Goal: Information Seeking & Learning: Learn about a topic

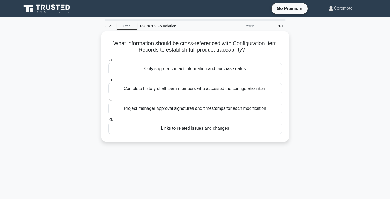
click at [340, 8] on link "Coromoto" at bounding box center [341, 8] width 53 height 11
click at [330, 20] on link "Profile" at bounding box center [337, 21] width 42 height 9
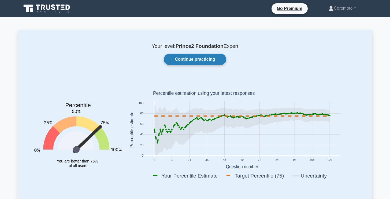
click at [198, 59] on link "Continue practicing" at bounding box center [195, 59] width 62 height 11
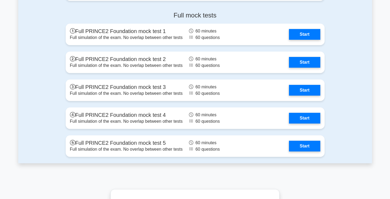
scroll to position [939, 0]
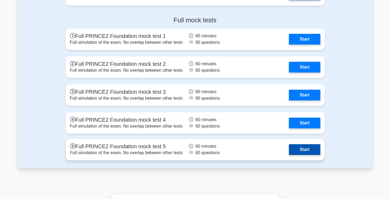
click at [307, 151] on link "Start" at bounding box center [304, 149] width 31 height 11
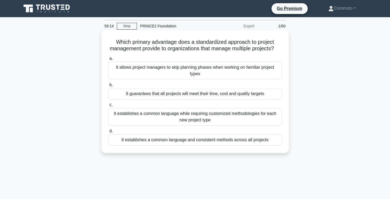
click at [258, 142] on div "It establishes a common language and consistent methods across all projects" at bounding box center [195, 139] width 174 height 11
click at [108, 133] on input "d. It establishes a common language and consistent methods across all projects" at bounding box center [108, 130] width 0 height 3
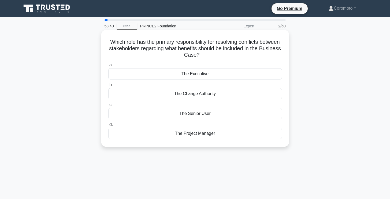
click at [261, 72] on div "The Executive" at bounding box center [195, 73] width 174 height 11
click at [108, 67] on input "a. The Executive" at bounding box center [108, 64] width 0 height 3
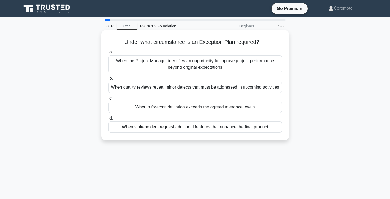
click at [257, 109] on div "When a forecast deviation exceeds the agreed tolerance levels" at bounding box center [195, 106] width 174 height 11
click at [108, 100] on input "c. When a forecast deviation exceeds the agreed tolerance levels" at bounding box center [108, 97] width 0 height 3
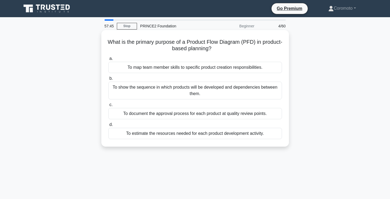
click at [243, 87] on div "To show the sequence in which products will be developed and dependencies betwe…" at bounding box center [195, 90] width 174 height 18
click at [108, 80] on input "b. To show the sequence in which products will be developed and dependencies be…" at bounding box center [108, 78] width 0 height 3
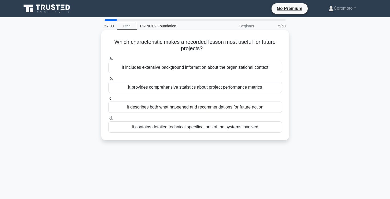
click at [256, 108] on div "It describes both what happened and recommendations for future action" at bounding box center [195, 106] width 174 height 11
click at [108, 100] on input "c. It describes both what happened and recommendations for future action" at bounding box center [108, 97] width 0 height 3
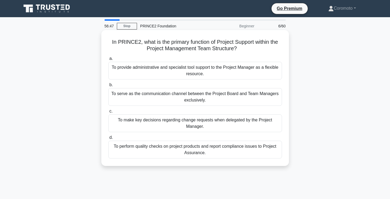
click at [227, 71] on div "To provide administrative and specialist tool support to the Project Manager as…" at bounding box center [195, 71] width 174 height 18
click at [108, 60] on input "a. To provide administrative and specialist tool support to the Project Manager…" at bounding box center [108, 58] width 0 height 3
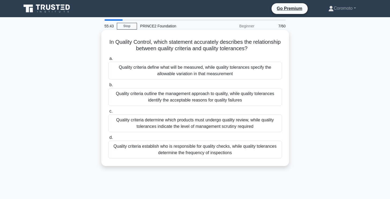
click at [238, 71] on div "Quality criteria define what will be measured, while quality tolerances specify…" at bounding box center [195, 71] width 174 height 18
click at [108, 60] on input "a. Quality criteria define what will be measured, while quality tolerances spec…" at bounding box center [108, 58] width 0 height 3
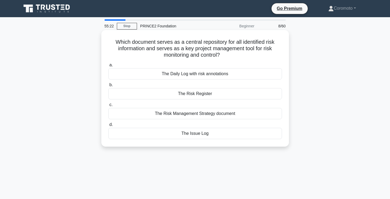
click at [223, 95] on div "The Risk Register" at bounding box center [195, 93] width 174 height 11
click at [108, 87] on input "b. The Risk Register" at bounding box center [108, 84] width 0 height 3
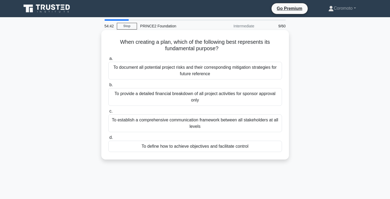
click at [257, 146] on div "To define how to achieve objectives and facilitate control" at bounding box center [195, 145] width 174 height 11
click at [108, 139] on input "d. To define how to achieve objectives and facilitate control" at bounding box center [108, 137] width 0 height 3
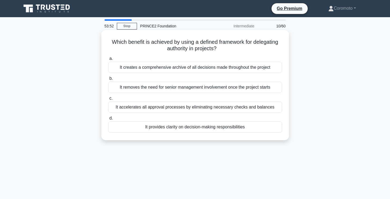
click at [243, 128] on div "It provides clarity on decision-making responsibilities" at bounding box center [195, 126] width 174 height 11
click at [108, 120] on input "d. It provides clarity on decision-making responsibilities" at bounding box center [108, 117] width 0 height 3
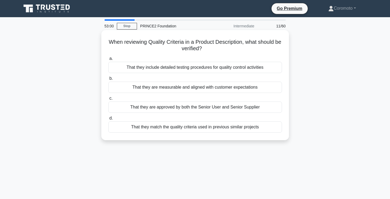
click at [265, 88] on div "That they are measurable and aligned with customer expectations" at bounding box center [195, 86] width 174 height 11
click at [108, 80] on input "b. That they are measurable and aligned with customer expectations" at bounding box center [108, 78] width 0 height 3
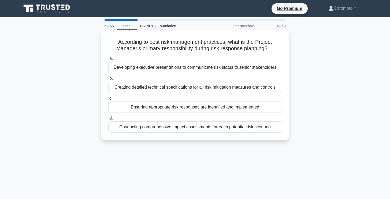
click at [273, 128] on div "Conducting comprehensive impact assessments for each potential risk scenario" at bounding box center [195, 126] width 174 height 11
click at [108, 120] on input "d. Conducting comprehensive impact assessments for each potential risk scenario" at bounding box center [108, 117] width 0 height 3
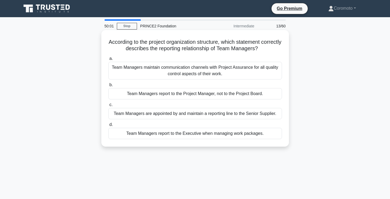
click at [262, 95] on div "Team Managers report to the Project Manager, not to the Project Board." at bounding box center [195, 93] width 174 height 11
click at [108, 87] on input "b. Team Managers report to the Project Manager, not to the Project Board." at bounding box center [108, 84] width 0 height 3
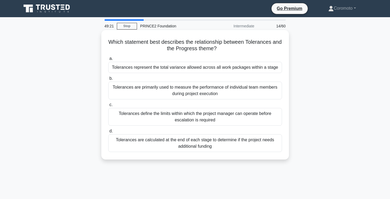
click at [244, 117] on div "Tolerances define the limits within which the project manager can operate befor…" at bounding box center [195, 117] width 174 height 18
click at [108, 106] on input "c. Tolerances define the limits within which the project manager can operate be…" at bounding box center [108, 104] width 0 height 3
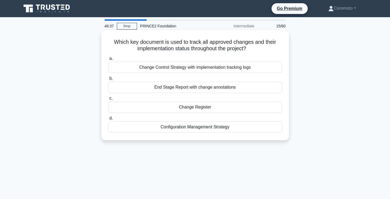
click at [249, 110] on div "Change Register" at bounding box center [195, 106] width 174 height 11
click at [108, 100] on input "c. Change Register" at bounding box center [108, 97] width 0 height 3
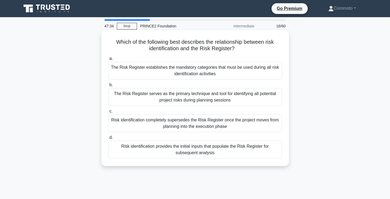
click at [247, 148] on div "Risk identification provides the initial inputs that populate the Risk Register…" at bounding box center [195, 149] width 174 height 18
click at [108, 139] on input "d. Risk identification provides the initial inputs that populate the Risk Regis…" at bounding box center [108, 137] width 0 height 3
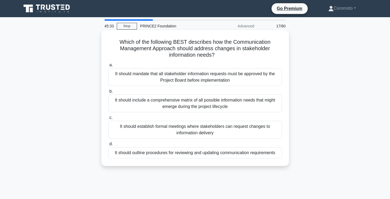
click at [267, 132] on div "It should establish formal meetings where stakeholders can request changes to i…" at bounding box center [195, 130] width 174 height 18
click at [108, 119] on input "c. It should establish formal meetings where stakeholders can request changes t…" at bounding box center [108, 117] width 0 height 3
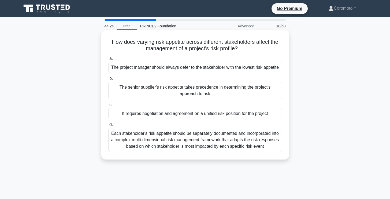
click at [271, 119] on div "It requires negotiation and agreement on a unified risk position for the project" at bounding box center [195, 113] width 174 height 11
click at [108, 106] on input "c. It requires negotiation and agreement on a unified risk position for the pro…" at bounding box center [108, 104] width 0 height 3
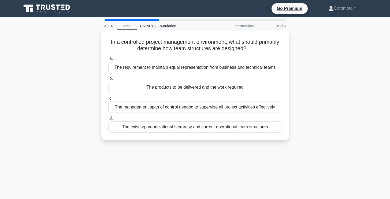
click at [260, 128] on div "The existing organizational hierarchy and current operational team structures" at bounding box center [195, 126] width 174 height 11
click at [108, 120] on input "d. The existing organizational hierarchy and current operational team structures" at bounding box center [108, 117] width 0 height 3
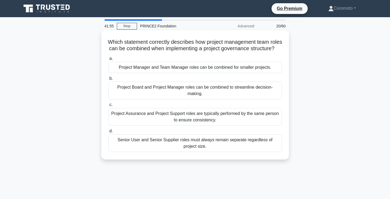
click at [267, 69] on div "Project Manager and Team Manager roles can be combined for smaller projects." at bounding box center [195, 67] width 174 height 11
click at [108, 60] on input "a. Project Manager and Team Manager roles can be combined for smaller projects." at bounding box center [108, 58] width 0 height 3
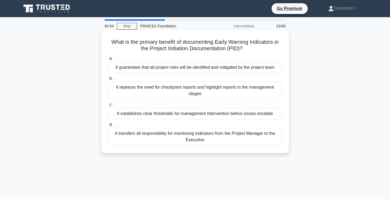
click at [254, 70] on div "It guarantees that all project risks will be identified and mitigated by the pr…" at bounding box center [195, 67] width 174 height 11
click at [108, 60] on input "a. It guarantees that all project risks will be identified and mitigated by the…" at bounding box center [108, 58] width 0 height 3
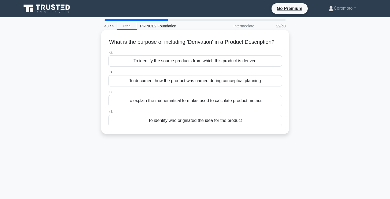
click at [203, 43] on h5 "What is the purpose of including 'Derivation' in a Product Description? .spinne…" at bounding box center [195, 42] width 175 height 7
click at [264, 62] on div "To identify the source products from which this product is derived" at bounding box center [195, 60] width 174 height 11
click at [108, 54] on input "a. To identify the source products from which this product is derived" at bounding box center [108, 51] width 0 height 3
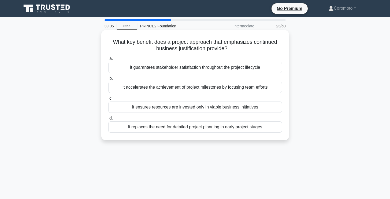
click at [242, 108] on div "It ensures resources are invested only in viable business initiatives" at bounding box center [195, 106] width 174 height 11
click at [108, 100] on input "c. It ensures resources are invested only in viable business initiatives" at bounding box center [108, 97] width 0 height 3
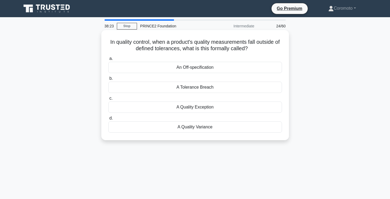
click at [255, 65] on div "An Off-specification" at bounding box center [195, 67] width 174 height 11
click at [108, 60] on input "a. An Off-specification" at bounding box center [108, 58] width 0 height 3
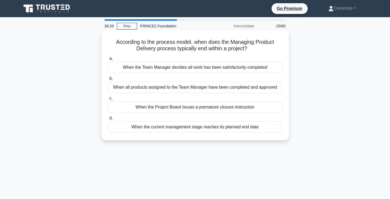
click at [271, 89] on div "When all products assigned to the Team Manager have been completed and approved" at bounding box center [195, 86] width 174 height 11
click at [108, 80] on input "b. When all products assigned to the Team Manager have been completed and appro…" at bounding box center [108, 78] width 0 height 3
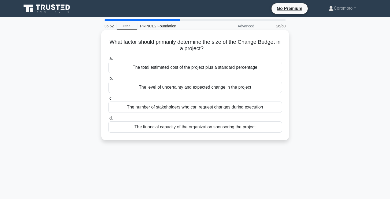
click at [258, 89] on div "The level of uncertainty and expected change in the project" at bounding box center [195, 86] width 174 height 11
click at [108, 80] on input "b. The level of uncertainty and expected change in the project" at bounding box center [108, 78] width 0 height 3
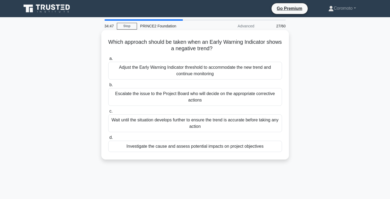
click at [260, 147] on div "Investigate the cause and assess potential impacts on project objectives" at bounding box center [195, 145] width 174 height 11
click at [108, 139] on input "d. Investigate the cause and assess potential impacts on project objectives" at bounding box center [108, 137] width 0 height 3
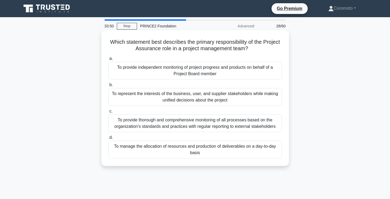
click at [267, 100] on div "To represent the interests of the business, user, and supplier stakeholders whi…" at bounding box center [195, 97] width 174 height 18
click at [108, 87] on input "b. To represent the interests of the business, user, and supplier stakeholders …" at bounding box center [108, 84] width 0 height 3
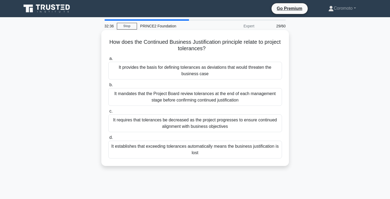
click at [264, 73] on div "It provides the basis for defining tolerances as deviations that would threaten…" at bounding box center [195, 71] width 174 height 18
click at [108, 60] on input "a. It provides the basis for defining tolerances as deviations that would threa…" at bounding box center [108, 58] width 0 height 3
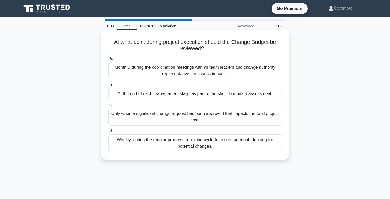
click at [237, 117] on div "Only when a significant change request has been approved that impacts the total…" at bounding box center [195, 117] width 174 height 18
click at [108, 106] on input "c. Only when a significant change request has been approved that impacts the to…" at bounding box center [108, 104] width 0 height 3
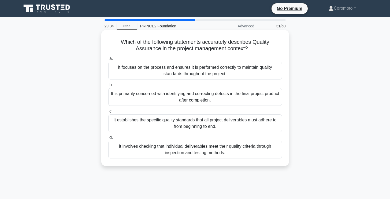
click at [273, 124] on div "It establishes the specific quality standards that all project deliverables mus…" at bounding box center [195, 123] width 174 height 18
click at [108, 113] on input "c. It establishes the specific quality standards that all project deliverables …" at bounding box center [108, 110] width 0 height 3
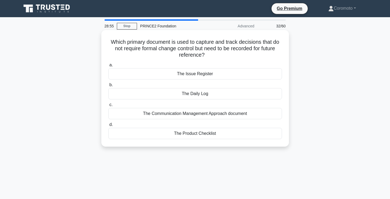
click at [230, 93] on div "The Daily Log" at bounding box center [195, 93] width 174 height 11
click at [108, 87] on input "b. The Daily Log" at bounding box center [108, 84] width 0 height 3
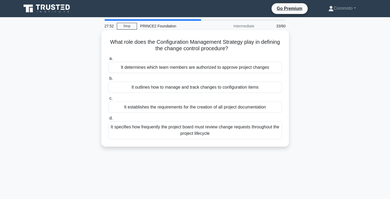
click at [270, 85] on div "It outlines how to manage and track changes to configuration items" at bounding box center [195, 86] width 174 height 11
click at [108, 80] on input "b. It outlines how to manage and track changes to configuration items" at bounding box center [108, 78] width 0 height 3
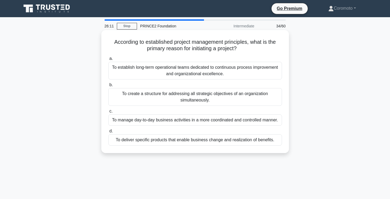
click at [277, 121] on div "To manage day-to-day business activities in a more coordinated and controlled m…" at bounding box center [195, 119] width 174 height 11
click at [108, 113] on input "c. To manage day-to-day business activities in a more coordinated and controlle…" at bounding box center [108, 110] width 0 height 3
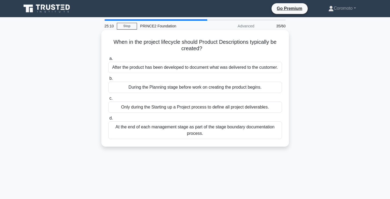
click at [264, 87] on div "During the Planning stage before work on creating the product begins." at bounding box center [195, 86] width 174 height 11
click at [108, 80] on input "b. During the Planning stage before work on creating the product begins." at bounding box center [108, 78] width 0 height 3
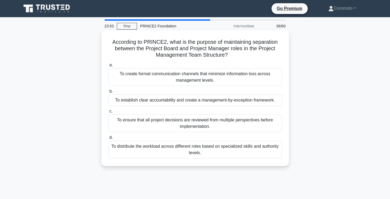
click at [269, 101] on div "To establish clear accountability and create a management-by-exception framewor…" at bounding box center [195, 99] width 174 height 11
click at [108, 93] on input "b. To establish clear accountability and create a management-by-exception frame…" at bounding box center [108, 91] width 0 height 3
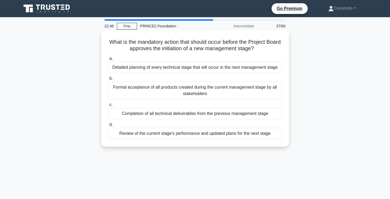
click at [272, 133] on div "Review of the current stage's performance and updated plans for the next stage" at bounding box center [195, 133] width 174 height 11
click at [108, 126] on input "d. Review of the current stage's performance and updated plans for the next sta…" at bounding box center [108, 124] width 0 height 3
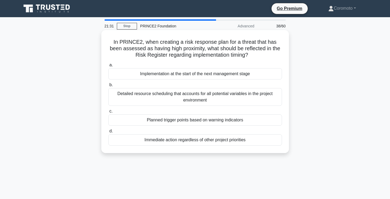
click at [263, 98] on div "Detailed resource scheduling that accounts for all potential variables in the p…" at bounding box center [195, 97] width 174 height 18
click at [108, 87] on input "b. Detailed resource scheduling that accounts for all potential variables in th…" at bounding box center [108, 84] width 0 height 3
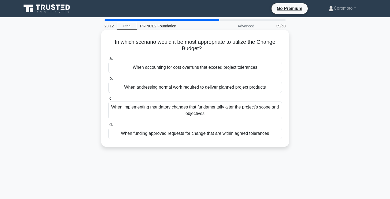
click at [262, 133] on div "When funding approved requests for change that are within agreed tolerances" at bounding box center [195, 133] width 174 height 11
click at [108, 126] on input "d. When funding approved requests for change that are within agreed tolerances" at bounding box center [108, 124] width 0 height 3
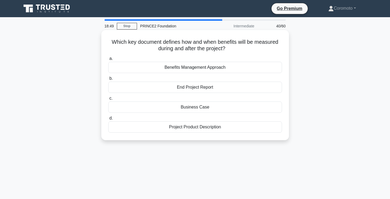
click at [232, 69] on div "Benefits Management Approach" at bounding box center [195, 67] width 174 height 11
click at [108, 60] on input "a. Benefits Management Approach" at bounding box center [108, 58] width 0 height 3
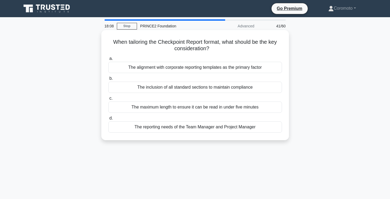
click at [266, 126] on div "The reporting needs of the Team Manager and Project Manager" at bounding box center [195, 126] width 174 height 11
click at [108, 120] on input "d. The reporting needs of the Team Manager and Project Manager" at bounding box center [108, 117] width 0 height 3
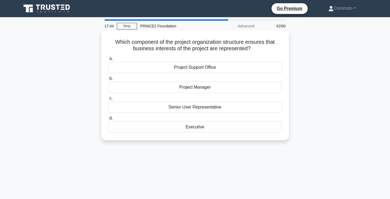
click at [242, 126] on div "Executive" at bounding box center [195, 126] width 174 height 11
click at [108, 120] on input "d. Executive" at bounding box center [108, 117] width 0 height 3
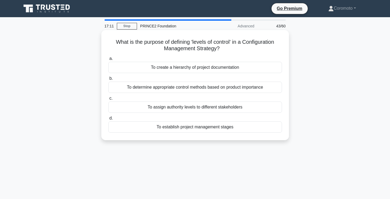
click at [270, 88] on div "To determine appropriate control methods based on product importance" at bounding box center [195, 86] width 174 height 11
click at [108, 80] on input "b. To determine appropriate control methods based on product importance" at bounding box center [108, 78] width 0 height 3
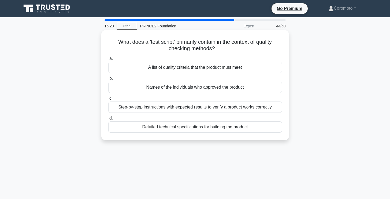
click at [261, 70] on div "A list of quality criteria that the product must meet" at bounding box center [195, 67] width 174 height 11
click at [108, 60] on input "a. A list of quality criteria that the product must meet" at bounding box center [108, 58] width 0 height 3
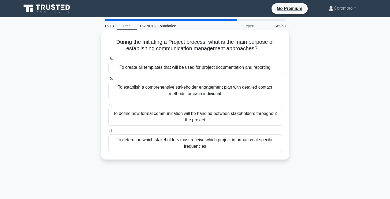
click at [264, 143] on div "To determine which stakeholders must receive which project information at speci…" at bounding box center [195, 143] width 174 height 18
click at [108, 133] on input "d. To determine which stakeholders must receive which project information at sp…" at bounding box center [108, 130] width 0 height 3
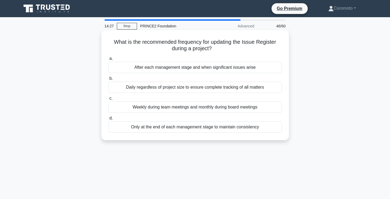
click at [265, 89] on div "Daily regardless of project size to ensure complete tracking of all matters" at bounding box center [195, 86] width 174 height 11
click at [108, 80] on input "b. Daily regardless of project size to ensure complete tracking of all matters" at bounding box center [108, 78] width 0 height 3
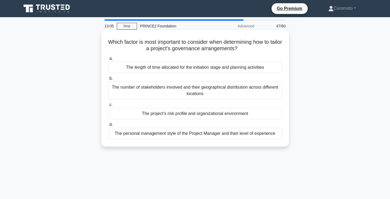
click at [255, 114] on div "The project's risk profile and organizational environment" at bounding box center [195, 113] width 174 height 11
click at [108, 106] on input "c. The project's risk profile and organizational environment" at bounding box center [108, 104] width 0 height 3
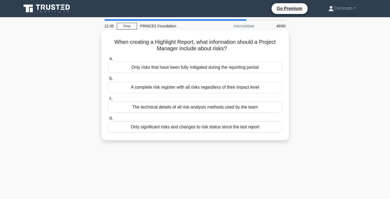
click at [259, 127] on div "Only significant risks and changes to risk status since the last report" at bounding box center [195, 126] width 174 height 11
click at [108, 120] on input "d. Only significant risks and changes to risk status since the last report" at bounding box center [108, 117] width 0 height 3
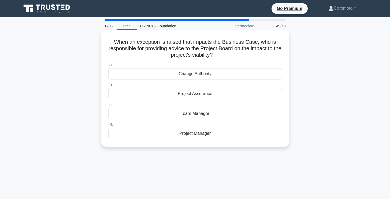
click at [236, 136] on div "Project Manager" at bounding box center [195, 133] width 174 height 11
click at [108, 126] on input "d. Project Manager" at bounding box center [108, 124] width 0 height 3
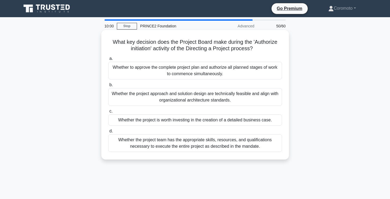
click at [235, 144] on div "Whether the project team has the appropriate skills, resources, and qualificati…" at bounding box center [195, 143] width 174 height 18
click at [108, 133] on input "d. Whether the project team has the appropriate skills, resources, and qualific…" at bounding box center [108, 130] width 0 height 3
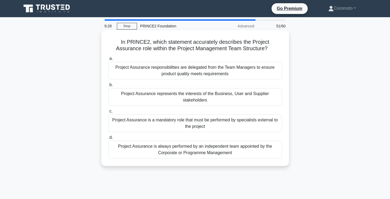
click at [258, 98] on div "Project Assurance represents the interests of the Business, User and Supplier s…" at bounding box center [195, 97] width 174 height 18
click at [108, 87] on input "b. Project Assurance represents the interests of the Business, User and Supplie…" at bounding box center [108, 84] width 0 height 3
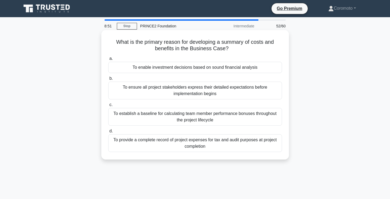
click at [248, 69] on div "To enable investment decisions based on sound financial analysis" at bounding box center [195, 67] width 174 height 11
click at [108, 60] on input "a. To enable investment decisions based on sound financial analysis" at bounding box center [108, 58] width 0 height 3
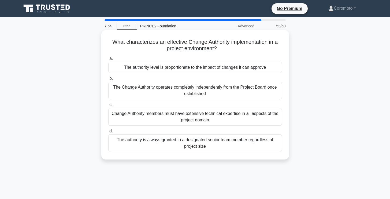
click at [245, 67] on div "The authority level is proportionate to the impact of changes it can approve" at bounding box center [195, 67] width 174 height 11
click at [108, 60] on input "a. The authority level is proportionate to the impact of changes it can approve" at bounding box center [108, 58] width 0 height 3
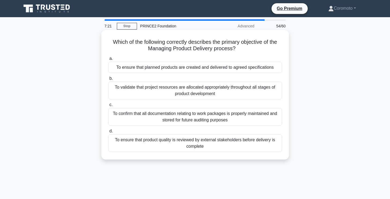
click at [253, 69] on div "To ensure that planned products are created and delivered to agreed specificati…" at bounding box center [195, 67] width 174 height 11
click at [108, 60] on input "a. To ensure that planned products are created and delivered to agreed specific…" at bounding box center [108, 58] width 0 height 3
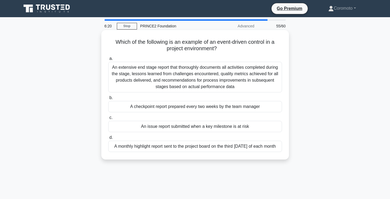
click at [260, 128] on div "An issue report submitted when a key milestone is at risk" at bounding box center [195, 126] width 174 height 11
click at [108, 119] on input "c. An issue report submitted when a key milestone is at risk" at bounding box center [108, 117] width 0 height 3
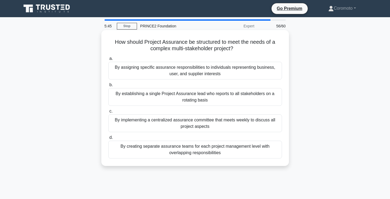
click at [225, 73] on div "By assigning specific assurance responsibilities to individuals representing bu…" at bounding box center [195, 71] width 174 height 18
click at [108, 60] on input "a. By assigning specific assurance responsibilities to individuals representing…" at bounding box center [108, 58] width 0 height 3
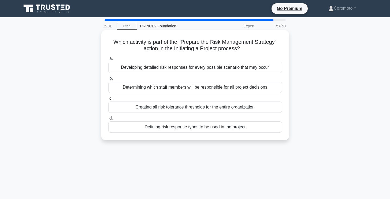
click at [232, 127] on div "Defining risk response types to be used in the project" at bounding box center [195, 126] width 174 height 11
click at [108, 120] on input "d. Defining risk response types to be used in the project" at bounding box center [108, 117] width 0 height 3
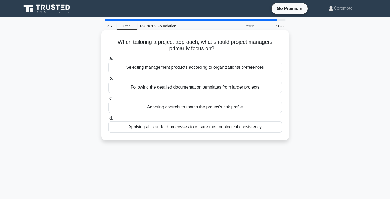
click at [273, 129] on div "Applying all standard processes to ensure methodological consistency" at bounding box center [195, 126] width 174 height 11
click at [108, 120] on input "d. Applying all standard processes to ensure methodological consistency" at bounding box center [108, 117] width 0 height 3
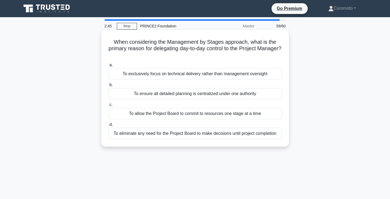
click at [263, 75] on div "To exclusively focus on technical delivery rather than management oversight" at bounding box center [195, 73] width 174 height 11
click at [108, 67] on input "a. To exclusively focus on technical delivery rather than management oversight" at bounding box center [108, 64] width 0 height 3
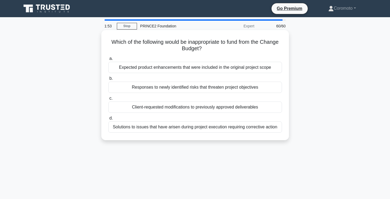
click at [262, 87] on div "Responses to newly identified risks that threaten project objectives" at bounding box center [195, 86] width 174 height 11
click at [108, 80] on input "b. Responses to newly identified risks that threaten project objectives" at bounding box center [108, 78] width 0 height 3
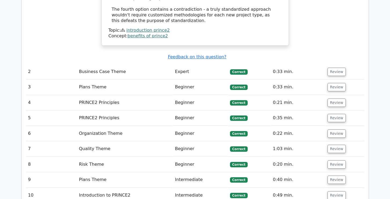
scroll to position [761, 0]
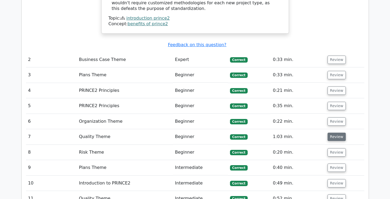
click at [336, 132] on button "Review" at bounding box center [337, 136] width 18 height 8
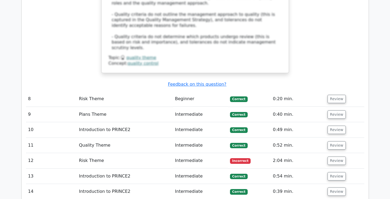
scroll to position [1118, 0]
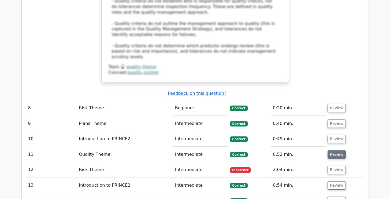
click at [332, 150] on button "Review" at bounding box center [337, 154] width 18 height 8
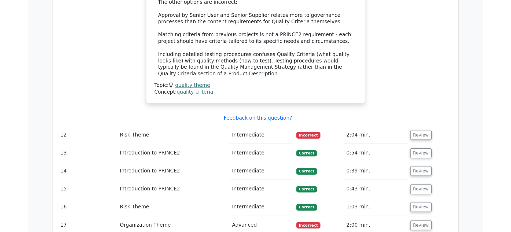
scroll to position [1423, 0]
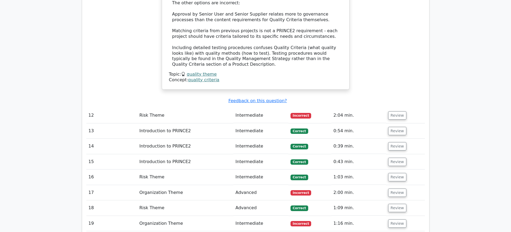
click at [361, 98] on div "Submit feedback Feedback on this question?" at bounding box center [257, 101] width 338 height 6
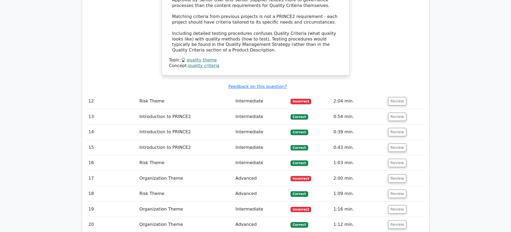
scroll to position [1430, 0]
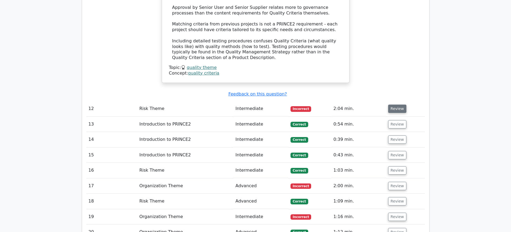
click at [390, 105] on button "Review" at bounding box center [397, 109] width 18 height 8
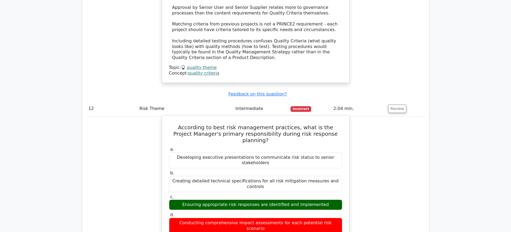
drag, startPoint x: 176, startPoint y: 85, endPoint x: 171, endPoint y: 168, distance: 83.7
click at [171, 168] on div "According to best risk management practices, what is the Project Manager's prim…" at bounding box center [255, 232] width 183 height 229
click at [210, 176] on div "Creating detailed technical specifications for all risk mitigation measures and…" at bounding box center [255, 184] width 173 height 16
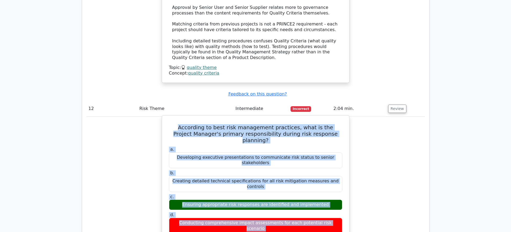
drag, startPoint x: 175, startPoint y: 86, endPoint x: 166, endPoint y: 172, distance: 87.0
click at [166, 172] on div "According to best risk management practices, what is the Project Manager's prim…" at bounding box center [255, 232] width 183 height 229
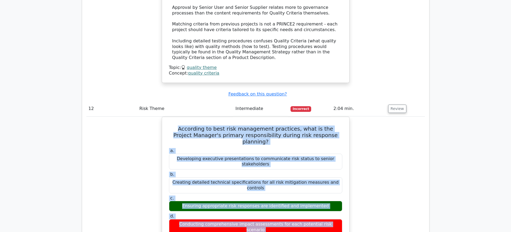
copy div "According to best risk management practices, what is the Project Manager's prim…"
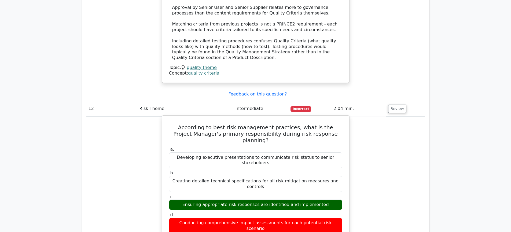
drag, startPoint x: 179, startPoint y: 85, endPoint x: 337, endPoint y: 174, distance: 181.1
click at [337, 174] on div "According to best risk management practices, what is the Project Manager's prim…" at bounding box center [255, 232] width 183 height 229
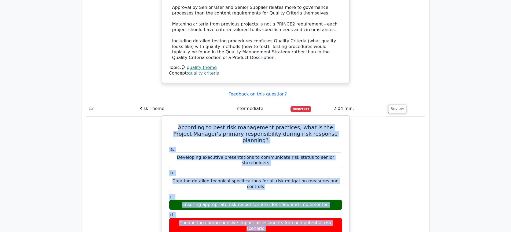
drag, startPoint x: 178, startPoint y: 84, endPoint x: 317, endPoint y: 174, distance: 165.8
click at [317, 174] on div "According to best risk management practices, what is the Project Manager's prim…" at bounding box center [255, 232] width 183 height 229
copy div "According to best risk management practices, what is the Project Manager's prim…"
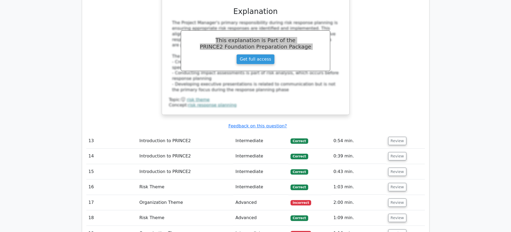
scroll to position [1669, 0]
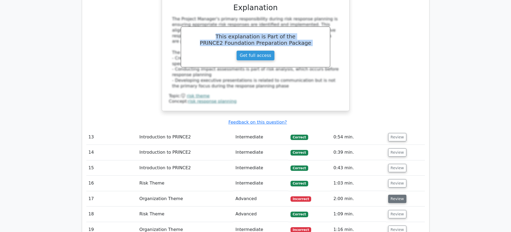
click at [390, 195] on button "Review" at bounding box center [397, 199] width 18 height 8
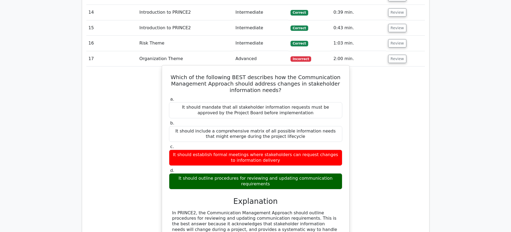
scroll to position [1785, 0]
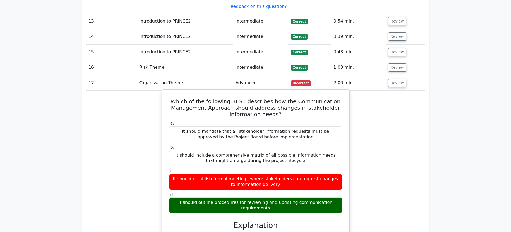
click at [191, 98] on h5 "Which of the following BEST describes how the Communication Management Approach…" at bounding box center [255, 107] width 174 height 19
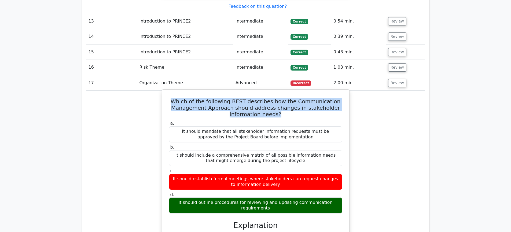
drag, startPoint x: 178, startPoint y: 30, endPoint x: 289, endPoint y: 47, distance: 111.6
click at [289, 98] on h5 "Which of the following BEST describes how the Communication Management Approach…" at bounding box center [255, 107] width 174 height 19
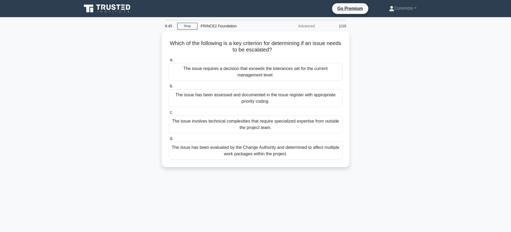
click at [221, 25] on div "PRINCE2 Foundation" at bounding box center [234, 26] width 74 height 11
click at [405, 8] on link "Coromoto" at bounding box center [402, 8] width 53 height 11
click at [390, 22] on link "Profile" at bounding box center [397, 21] width 42 height 9
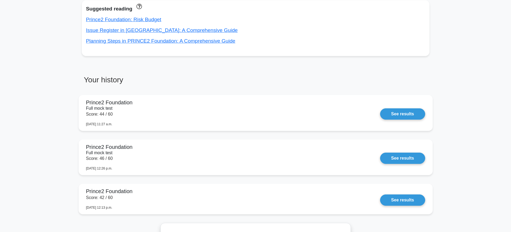
scroll to position [374, 0]
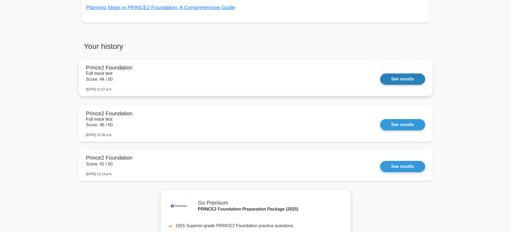
click at [402, 79] on link "See results" at bounding box center [402, 78] width 45 height 11
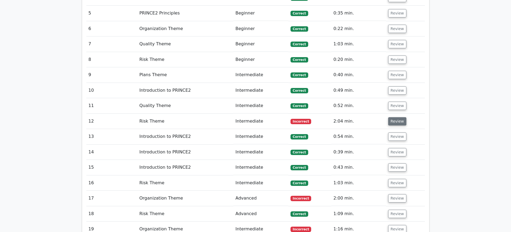
scroll to position [854, 0]
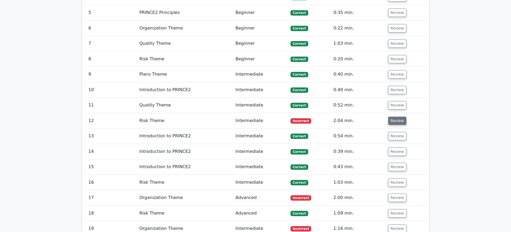
click at [390, 117] on button "Review" at bounding box center [397, 121] width 18 height 8
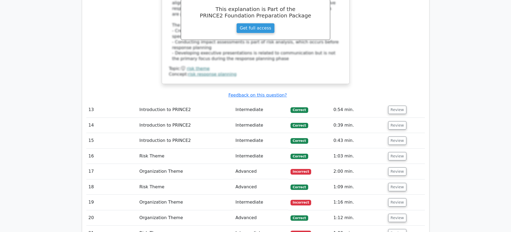
scroll to position [1133, 0]
click at [392, 167] on button "Review" at bounding box center [397, 171] width 18 height 8
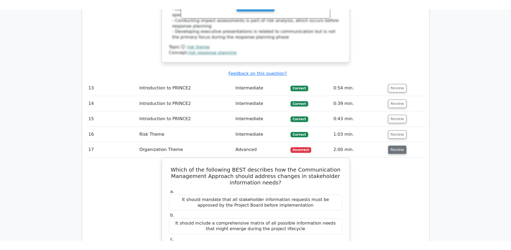
scroll to position [1189, 0]
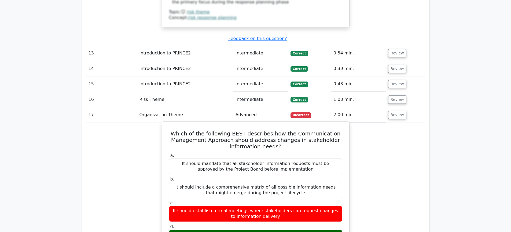
click at [180, 130] on h5 "Which of the following BEST describes how the Communication Management Approach…" at bounding box center [255, 139] width 174 height 19
click at [183, 130] on h5 "Which of the following BEST describes how the Communication Management Approach…" at bounding box center [255, 139] width 174 height 19
click at [178, 130] on h5 "Which of the following BEST describes how the Communication Management Approach…" at bounding box center [255, 139] width 174 height 19
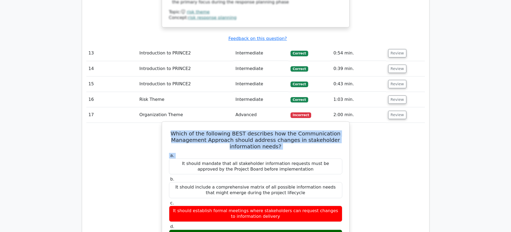
drag, startPoint x: 177, startPoint y: 74, endPoint x: 291, endPoint y: 100, distance: 116.6
click at [181, 130] on h5 "Which of the following BEST describes how the Communication Management Approach…" at bounding box center [255, 139] width 174 height 19
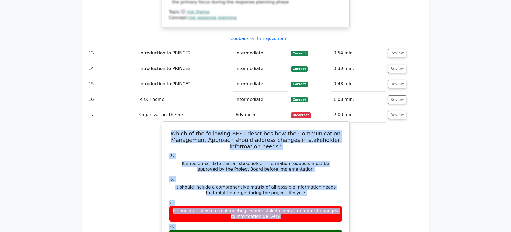
drag, startPoint x: 179, startPoint y: 73, endPoint x: 284, endPoint y: 190, distance: 157.3
copy div "Which of the following BEST describes how the Communication Management Approach…"
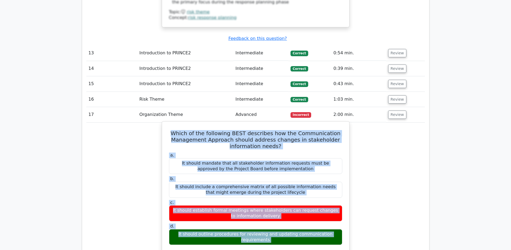
click at [256, 130] on h5 "Which of the following BEST describes how the Communication Management Approach…" at bounding box center [255, 139] width 174 height 19
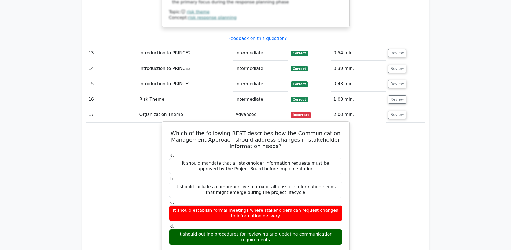
click at [177, 130] on h5 "Which of the following BEST describes how the Communication Management Approach…" at bounding box center [255, 139] width 174 height 19
drag, startPoint x: 179, startPoint y: 71, endPoint x: 293, endPoint y: 187, distance: 162.2
copy div "Which of the following BEST describes how the Communication Management Approach…"
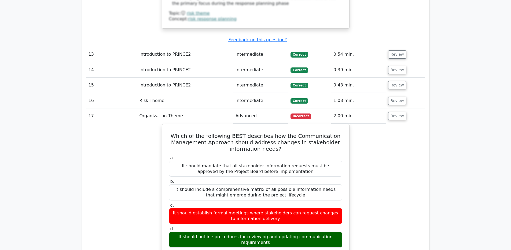
click at [431, 165] on div "Question Analysis Question # Topic Difficulty Result Time Spent Action 1 Introd…" at bounding box center [256, 180] width 354 height 1827
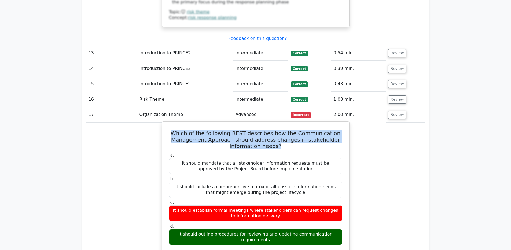
drag, startPoint x: 179, startPoint y: 73, endPoint x: 274, endPoint y: 91, distance: 96.8
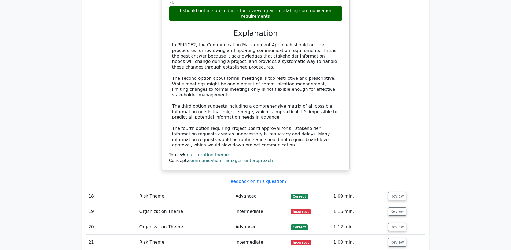
scroll to position [1419, 0]
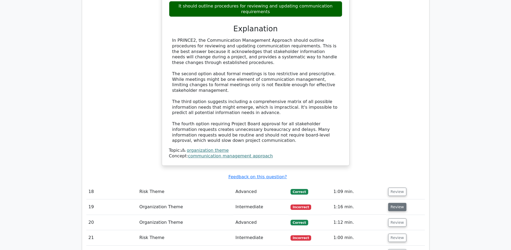
click at [399, 203] on button "Review" at bounding box center [397, 207] width 18 height 8
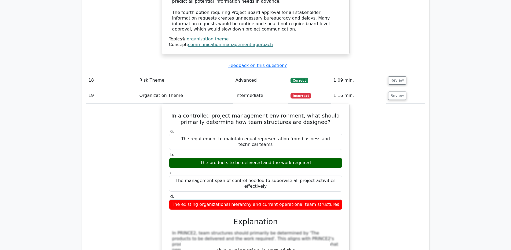
scroll to position [1531, 0]
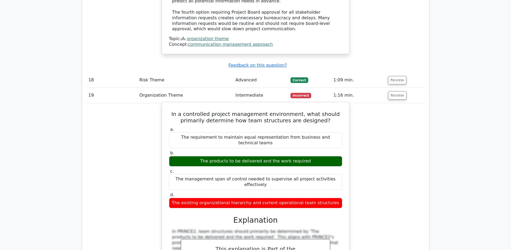
drag, startPoint x: 168, startPoint y: 47, endPoint x: 203, endPoint y: 133, distance: 92.8
click at [203, 133] on div "In a controlled project management environment, what should primarily determine…" at bounding box center [255, 236] width 183 height 262
copy div "In a controlled project management environment, what should primarily determine…"
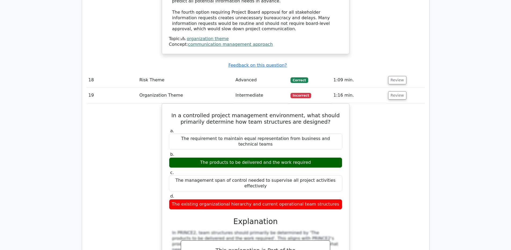
click at [387, 130] on div "In a controlled project management environment, what should primarily determine…" at bounding box center [255, 239] width 338 height 273
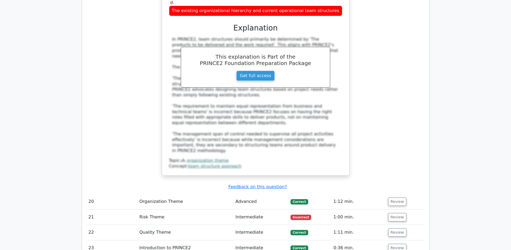
scroll to position [1726, 0]
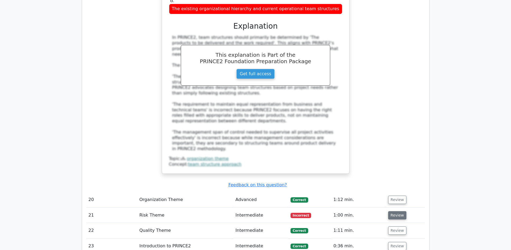
click at [396, 211] on button "Review" at bounding box center [397, 215] width 18 height 8
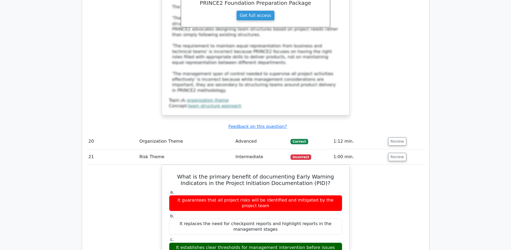
scroll to position [1839, 0]
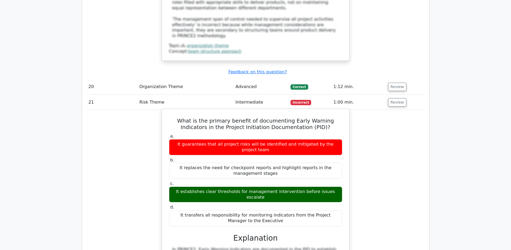
drag, startPoint x: 340, startPoint y: 111, endPoint x: 177, endPoint y: 110, distance: 162.7
click at [158, 111] on div "What is the primary benefit of documenting Early Warning Indicators in the Proj…" at bounding box center [255, 238] width 338 height 256
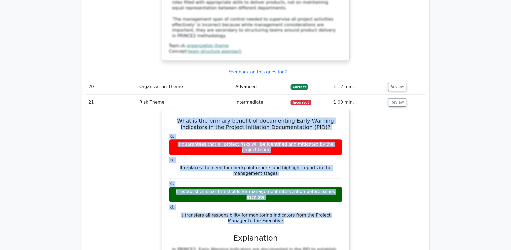
drag, startPoint x: 169, startPoint y: 43, endPoint x: 221, endPoint y: 141, distance: 110.6
click at [221, 141] on div "What is the primary benefit of documenting Early Warning Indicators in the Proj…" at bounding box center [255, 233] width 183 height 245
copy div "What is the primary benefit of documenting Early Warning Indicators in the Proj…"
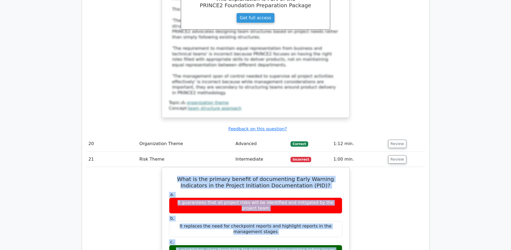
scroll to position [1782, 0]
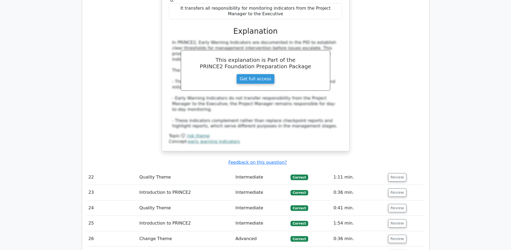
scroll to position [2055, 0]
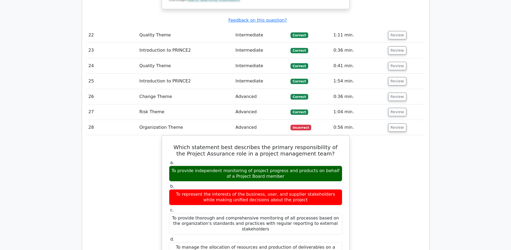
scroll to position [2188, 0]
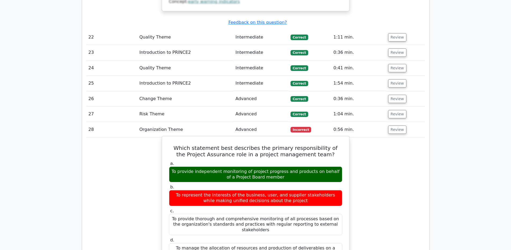
click at [171, 145] on h5 "Which statement best describes the primary responsibility of the Project Assura…" at bounding box center [255, 151] width 174 height 13
drag, startPoint x: 169, startPoint y: 55, endPoint x: 170, endPoint y: 161, distance: 105.6
copy div "Which statement best describes the primary responsibility of the Project Assura…"
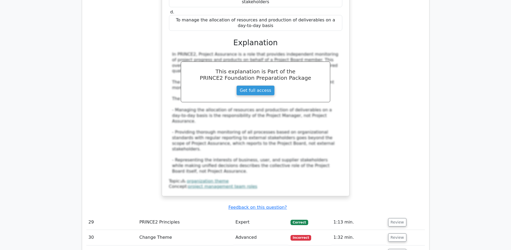
scroll to position [2413, 0]
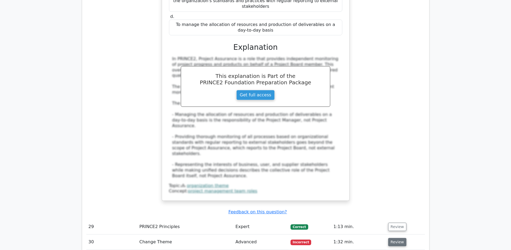
click at [399, 232] on button "Review" at bounding box center [397, 242] width 18 height 8
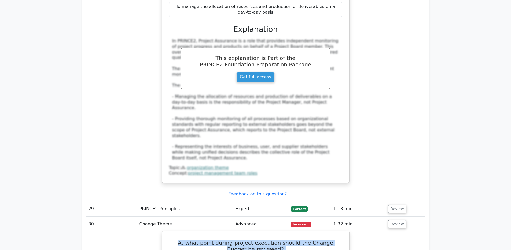
scroll to position [2433, 0]
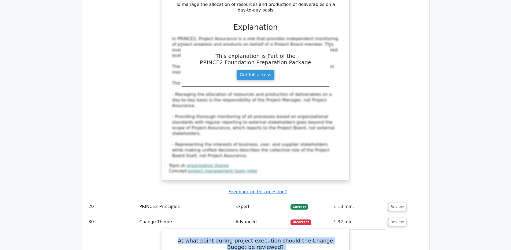
drag, startPoint x: 169, startPoint y: 145, endPoint x: 207, endPoint y: 241, distance: 102.5
copy div "At what point during project execution should the Change Budget be reviewed? a.…"
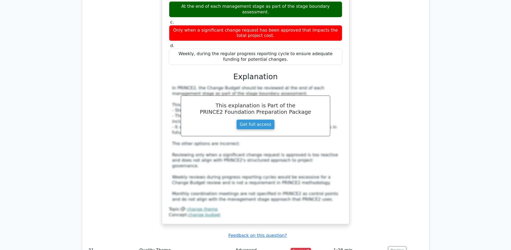
scroll to position [2721, 0]
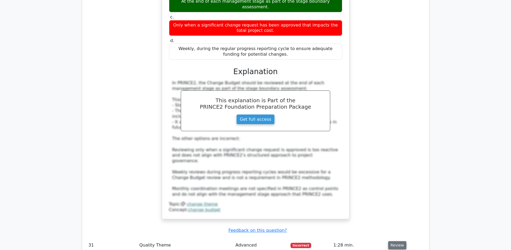
click at [395, 232] on button "Review" at bounding box center [397, 245] width 18 height 8
drag, startPoint x: 192, startPoint y: 161, endPoint x: 244, endPoint y: 186, distance: 57.7
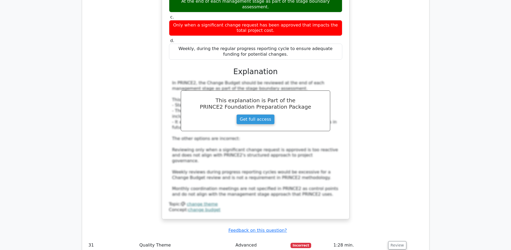
drag, startPoint x: 168, startPoint y: 154, endPoint x: 191, endPoint y: 246, distance: 95.6
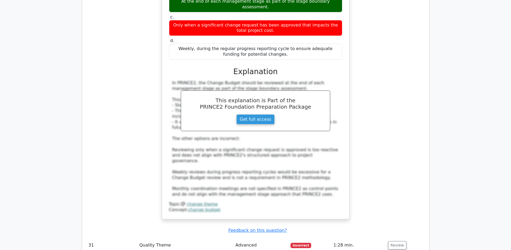
drag, startPoint x: 180, startPoint y: 136, endPoint x: 194, endPoint y: 241, distance: 105.5
copy div "Which of the following statements accurately describes Quality Assurance in the…"
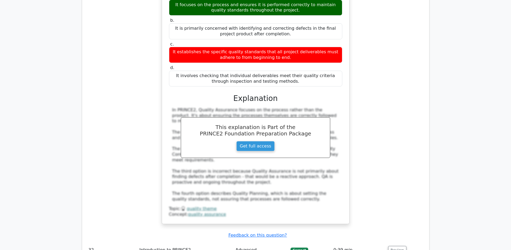
scroll to position [2999, 0]
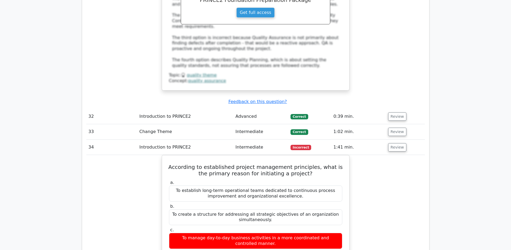
scroll to position [3137, 0]
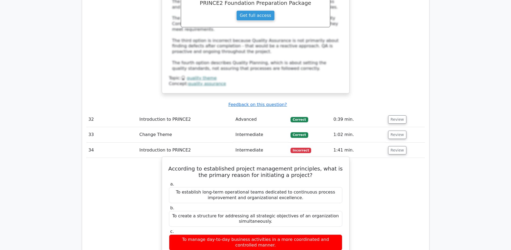
click at [175, 166] on h5 "According to established project management principles, what is the primary rea…" at bounding box center [255, 172] width 174 height 13
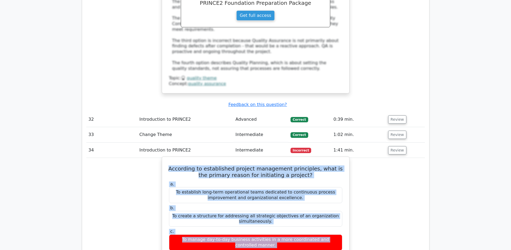
drag, startPoint x: 174, startPoint y: 43, endPoint x: 165, endPoint y: 150, distance: 106.8
click at [254, 211] on div "To create a structure for addressing all strategic objectives of an organizatio…" at bounding box center [255, 219] width 173 height 16
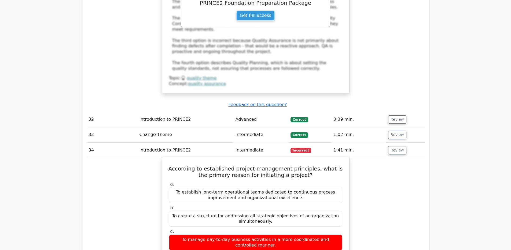
drag, startPoint x: 173, startPoint y: 42, endPoint x: 173, endPoint y: 143, distance: 100.5
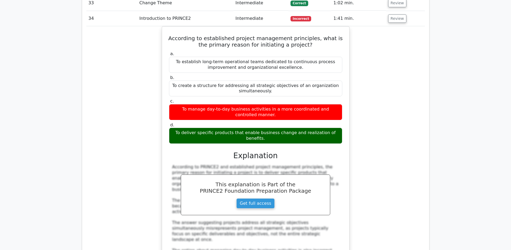
scroll to position [3296, 0]
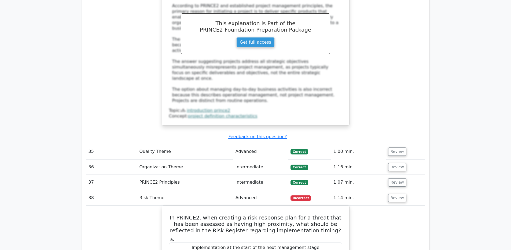
scroll to position [3427, 0]
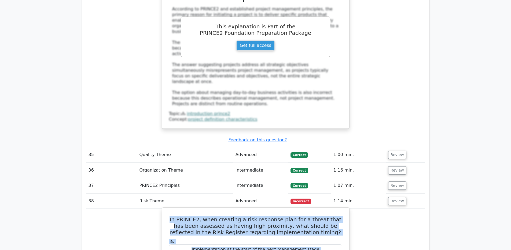
drag, startPoint x: 175, startPoint y: 70, endPoint x: 165, endPoint y: 176, distance: 105.6
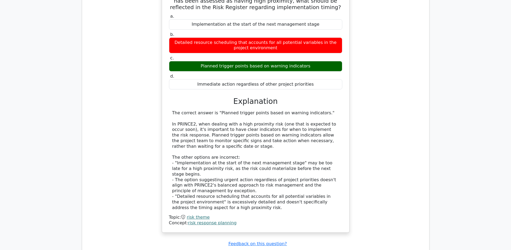
scroll to position [3659, 0]
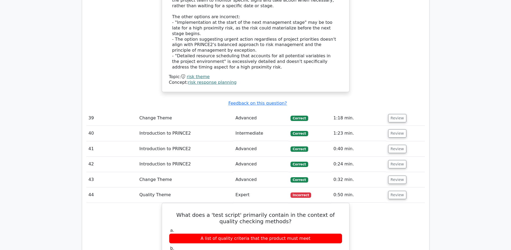
scroll to position [3781, 0]
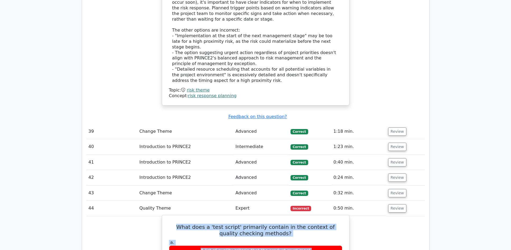
drag, startPoint x: 177, startPoint y: 72, endPoint x: 179, endPoint y: 159, distance: 87.1
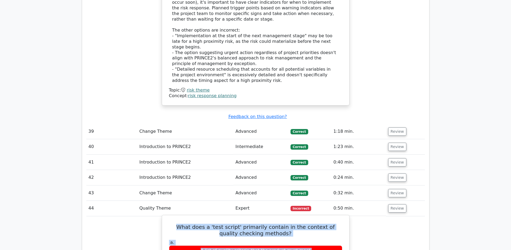
drag, startPoint x: 176, startPoint y: 74, endPoint x: 193, endPoint y: 160, distance: 87.2
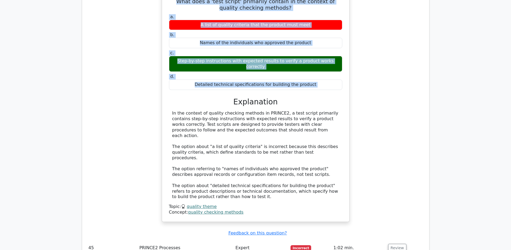
scroll to position [3999, 0]
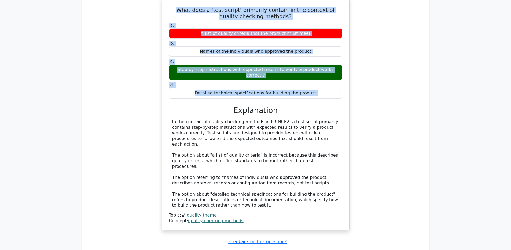
drag, startPoint x: 174, startPoint y: 103, endPoint x: 190, endPoint y: 204, distance: 102.0
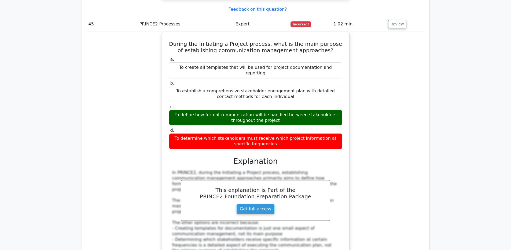
scroll to position [4238, 0]
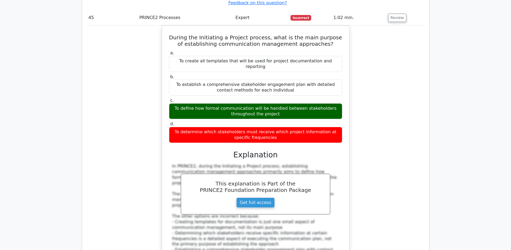
drag, startPoint x: 325, startPoint y: 178, endPoint x: 221, endPoint y: 173, distance: 104.3
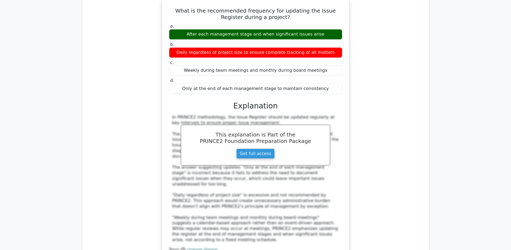
scroll to position [4556, 0]
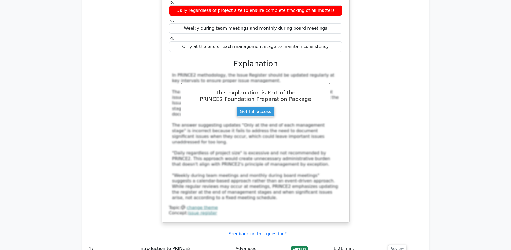
scroll to position [4615, 0]
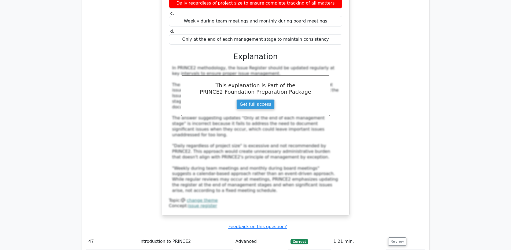
drag, startPoint x: 171, startPoint y: 121, endPoint x: 164, endPoint y: 218, distance: 97.6
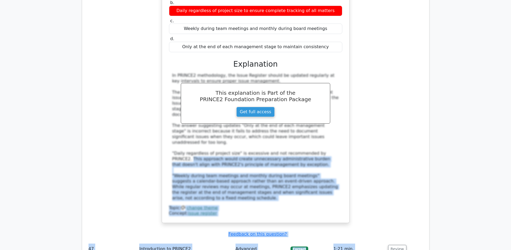
scroll to position [4572, 0]
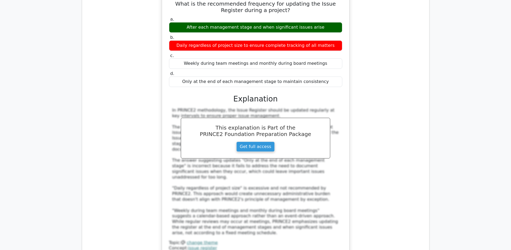
drag, startPoint x: 338, startPoint y: 75, endPoint x: 170, endPoint y: 161, distance: 188.4
drag, startPoint x: 172, startPoint y: 161, endPoint x: 353, endPoint y: 248, distance: 200.3
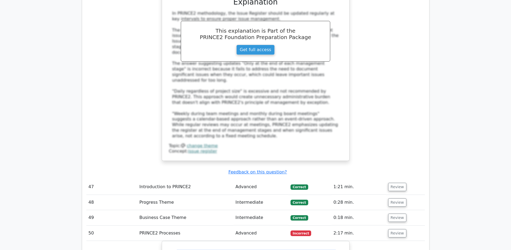
scroll to position [4659, 0]
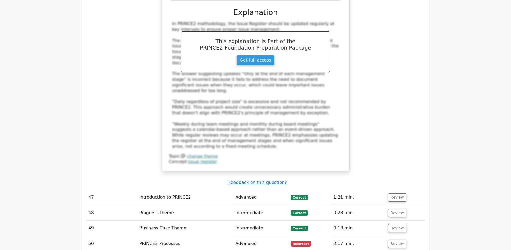
drag, startPoint x: 173, startPoint y: 72, endPoint x: 170, endPoint y: 181, distance: 109.4
drag, startPoint x: 177, startPoint y: 147, endPoint x: 272, endPoint y: 151, distance: 95.0
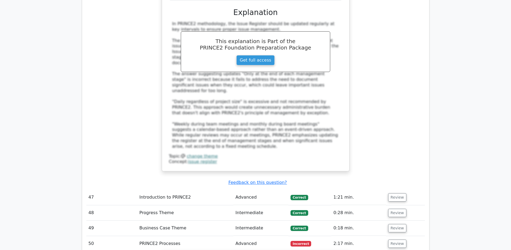
drag, startPoint x: 176, startPoint y: 146, endPoint x: 175, endPoint y: 153, distance: 6.4
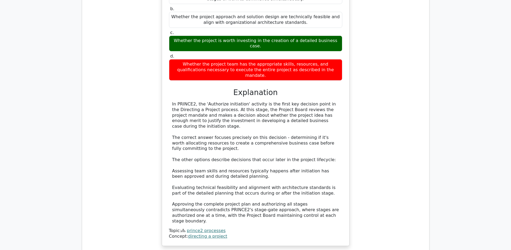
scroll to position [4949, 0]
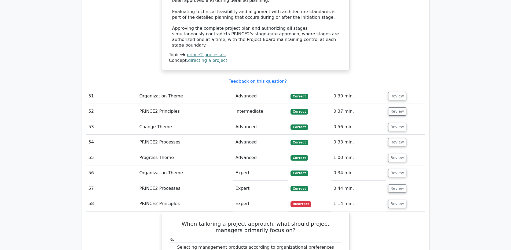
scroll to position [5100, 0]
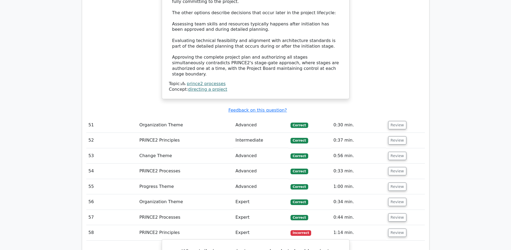
drag, startPoint x: 176, startPoint y: 47, endPoint x: 207, endPoint y: 129, distance: 88.4
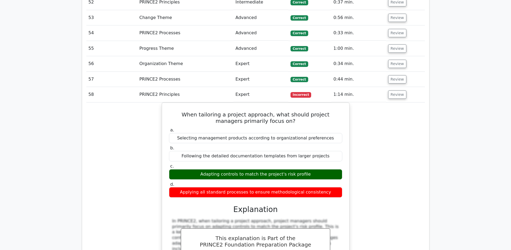
scroll to position [5252, 0]
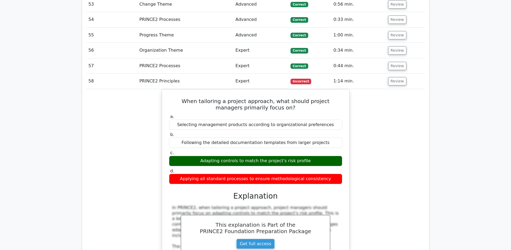
drag, startPoint x: 174, startPoint y: 151, endPoint x: 157, endPoint y: 245, distance: 95.4
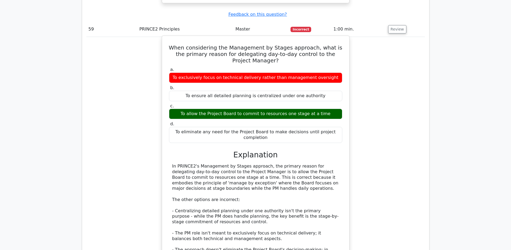
scroll to position [5573, 0]
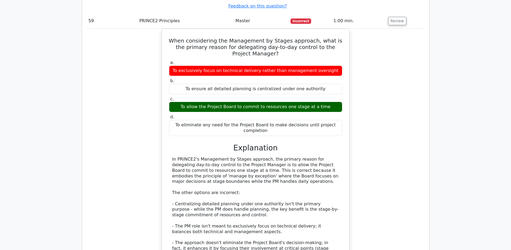
drag, startPoint x: 171, startPoint y: 108, endPoint x: 212, endPoint y: 196, distance: 96.8
